Goal: Information Seeking & Learning: Learn about a topic

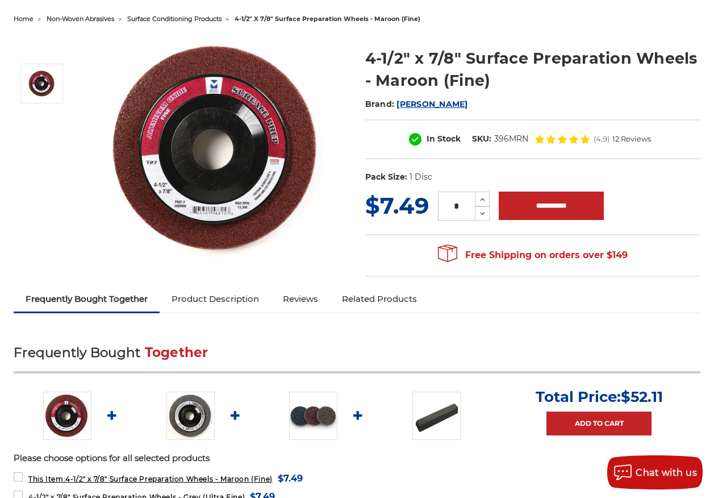
scroll to position [170, 0]
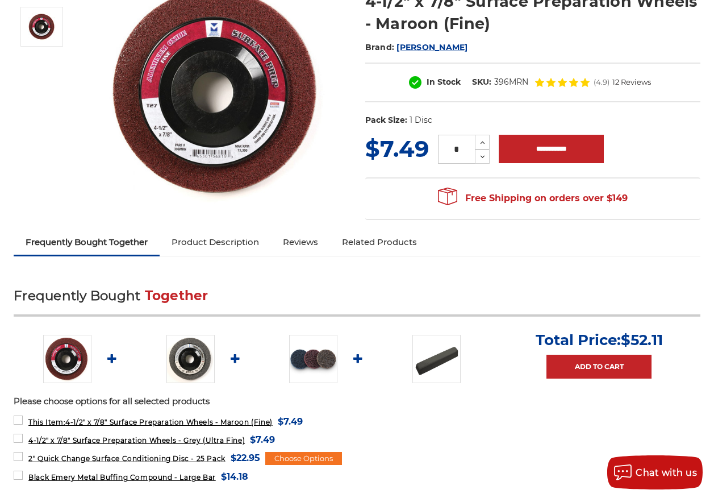
click at [327, 357] on img at bounding box center [313, 359] width 48 height 48
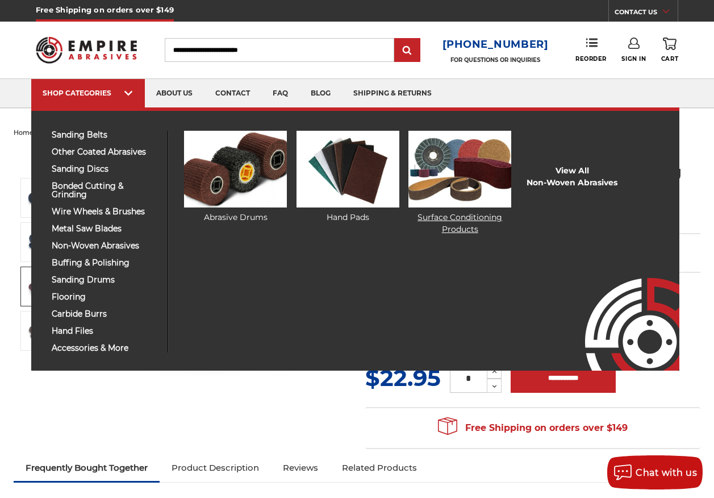
click at [477, 182] on img at bounding box center [460, 169] width 103 height 77
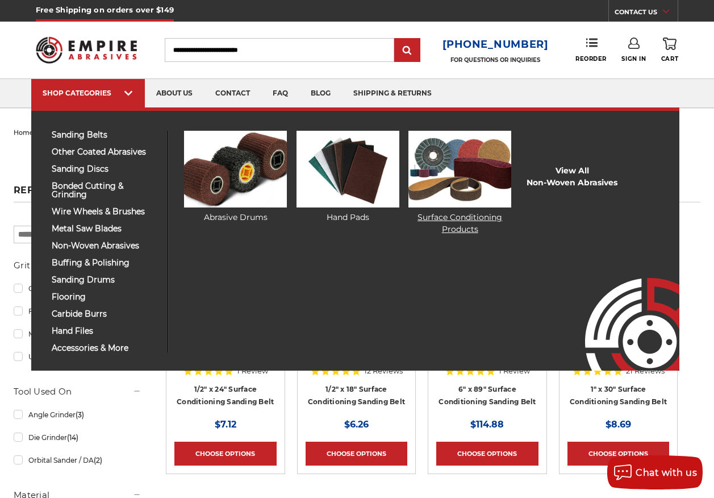
click at [482, 153] on img at bounding box center [460, 169] width 103 height 77
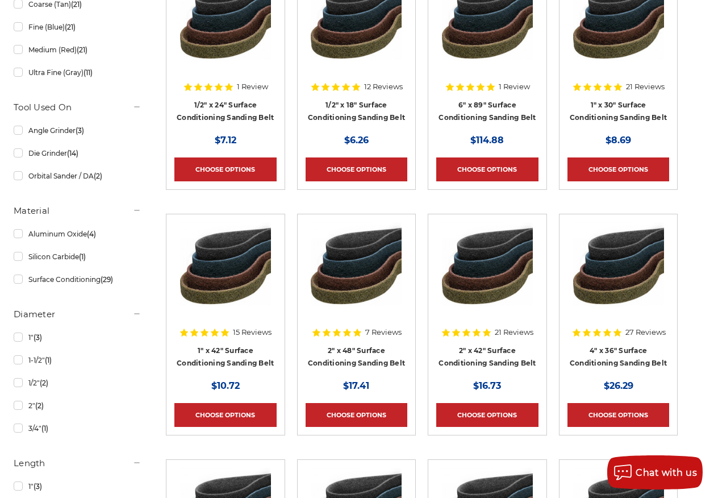
scroll to position [227, 0]
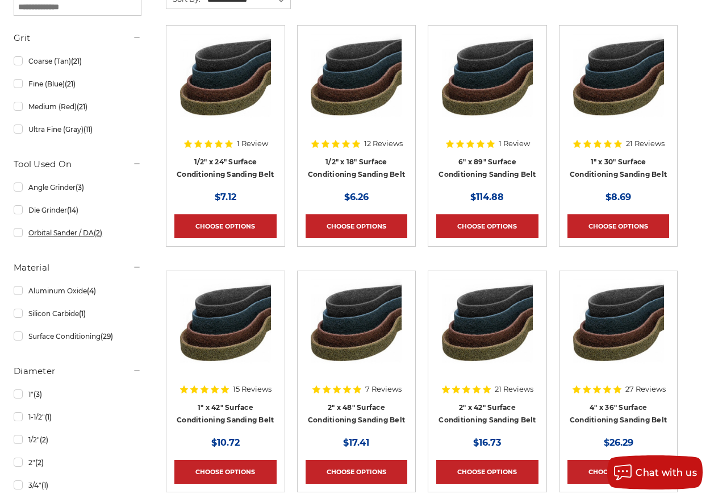
click at [57, 230] on link "Orbital Sander / DA (2)" at bounding box center [78, 233] width 128 height 20
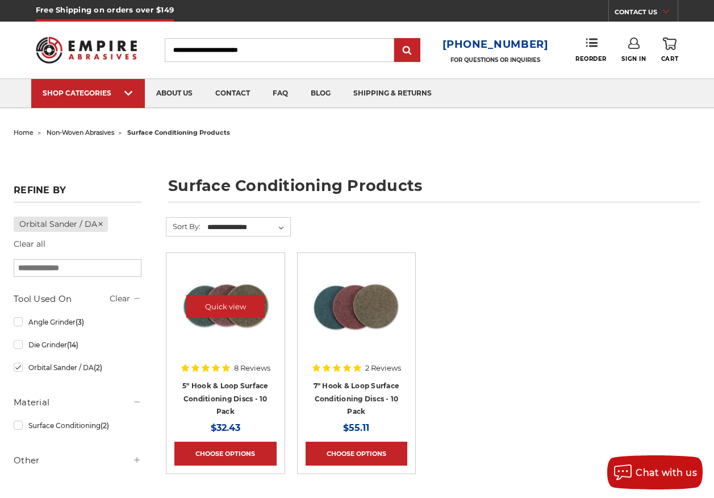
click at [271, 345] on img at bounding box center [225, 306] width 91 height 91
